Goal: Task Accomplishment & Management: Use online tool/utility

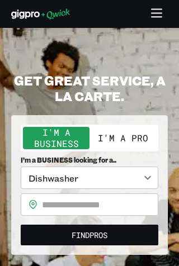
click at [134, 141] on button "I'm a Pro" at bounding box center [123, 138] width 67 height 22
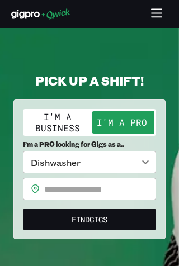
click at [147, 156] on body "**********" at bounding box center [89, 133] width 179 height 266
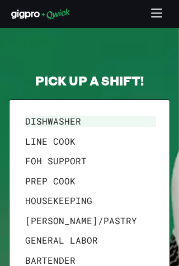
click at [86, 245] on li "General Labor" at bounding box center [91, 241] width 140 height 20
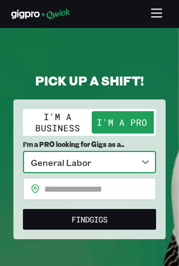
click at [87, 199] on input "text" at bounding box center [100, 189] width 112 height 22
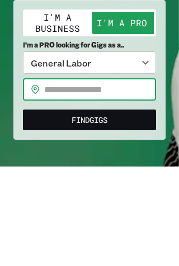
click at [154, 68] on body "**********" at bounding box center [89, 133] width 179 height 266
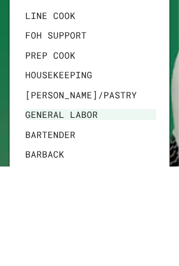
scroll to position [100, 0]
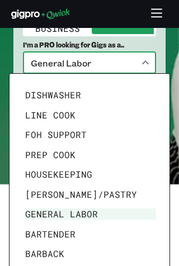
click at [91, 170] on li "Housekeeping" at bounding box center [91, 175] width 140 height 20
type input "**********"
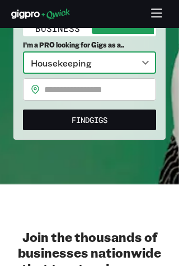
click at [116, 115] on button "Find Gigs" at bounding box center [89, 120] width 133 height 21
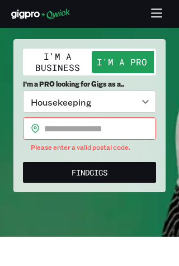
click at [96, 121] on input "text" at bounding box center [100, 129] width 112 height 22
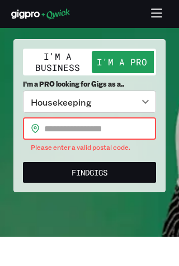
scroll to position [60, 0]
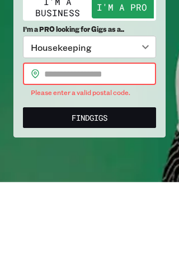
type input "*****"
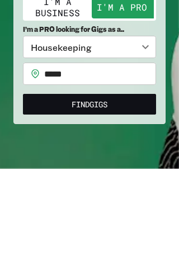
scroll to position [116, 0]
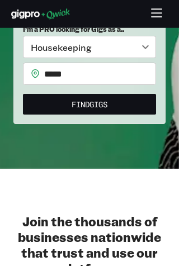
click at [120, 97] on button "Find Gigs" at bounding box center [89, 104] width 133 height 21
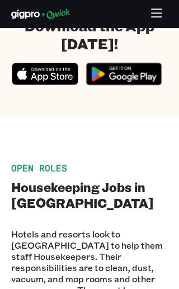
scroll to position [520, 0]
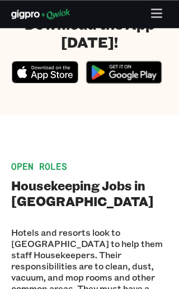
click at [48, 161] on span "Open Roles" at bounding box center [39, 166] width 56 height 12
click at [37, 168] on span "Open Roles" at bounding box center [39, 166] width 56 height 12
click at [37, 163] on span "Open Roles" at bounding box center [39, 166] width 56 height 12
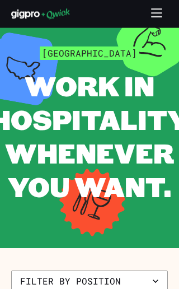
scroll to position [0, 0]
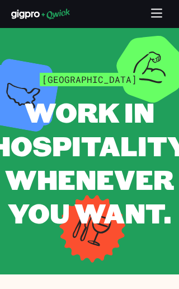
click at [159, 21] on button "button" at bounding box center [157, 14] width 22 height 22
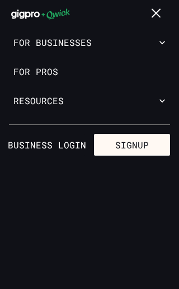
click at [53, 67] on link "For Pros" at bounding box center [89, 71] width 179 height 29
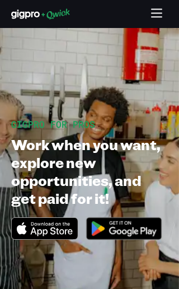
click at [35, 224] on icon "Download on the App Store" at bounding box center [45, 228] width 66 height 21
